Goal: Task Accomplishment & Management: Use online tool/utility

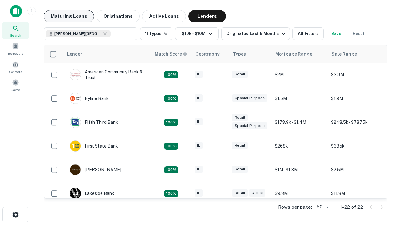
click at [69, 16] on button "Maturing Loans" at bounding box center [69, 16] width 50 height 12
